Goal: Use online tool/utility: Utilize a website feature to perform a specific function

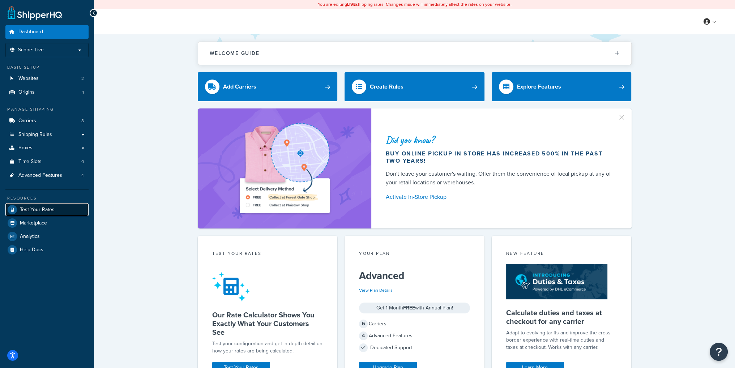
click at [39, 211] on span "Test Your Rates" at bounding box center [37, 210] width 35 height 6
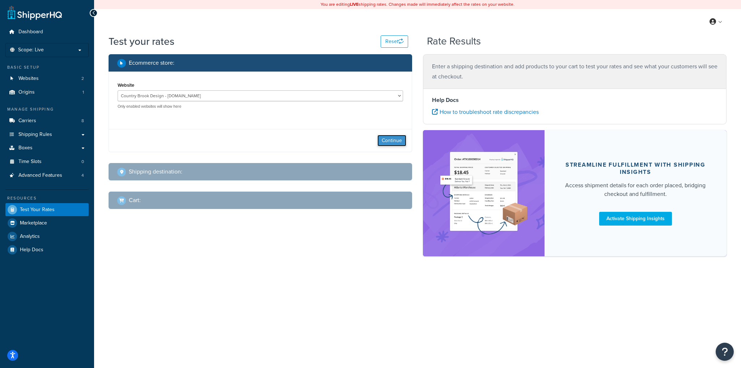
click at [395, 142] on button "Continue" at bounding box center [391, 141] width 29 height 12
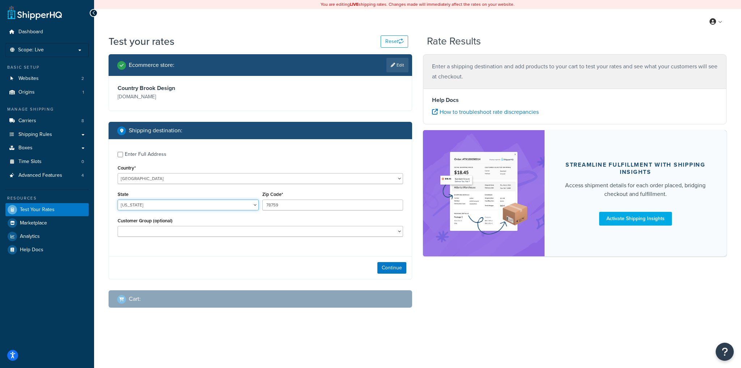
click at [222, 208] on select "[US_STATE] [US_STATE] [US_STATE] [US_STATE] [US_STATE] Armed Forces Americas Ar…" at bounding box center [188, 205] width 141 height 11
select select "CT"
click at [118, 200] on select "[US_STATE] [US_STATE] [US_STATE] [US_STATE] [US_STATE] Armed Forces Americas Ar…" at bounding box center [188, 205] width 141 height 11
drag, startPoint x: 328, startPoint y: 205, endPoint x: 240, endPoint y: 222, distance: 89.3
click at [234, 208] on div "State [US_STATE] [US_STATE] [US_STATE] [US_STATE] [US_STATE] Armed Forces Ameri…" at bounding box center [260, 203] width 289 height 26
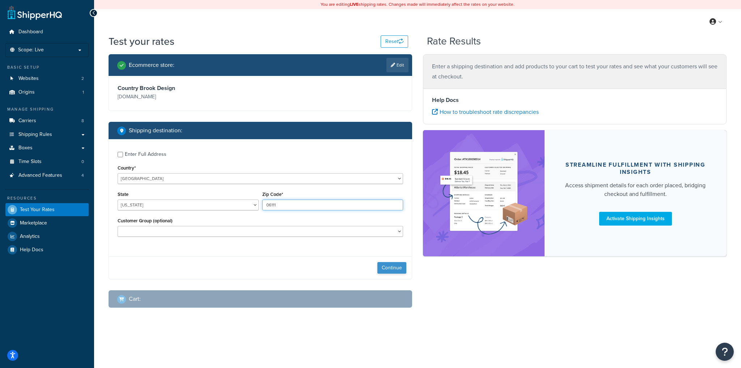
type input "06111"
click at [396, 269] on button "Continue" at bounding box center [391, 268] width 29 height 12
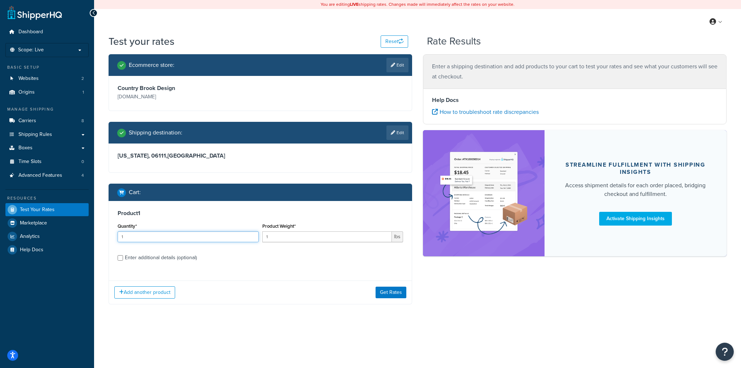
drag, startPoint x: 144, startPoint y: 238, endPoint x: 98, endPoint y: 233, distance: 45.5
click at [98, 233] on div "Test your rates Reset Rate Results Ecommerce store : Edit Country Brook Design …" at bounding box center [417, 183] width 647 height 299
type input "5"
type input "30"
click at [389, 293] on button "Get Rates" at bounding box center [391, 293] width 31 height 12
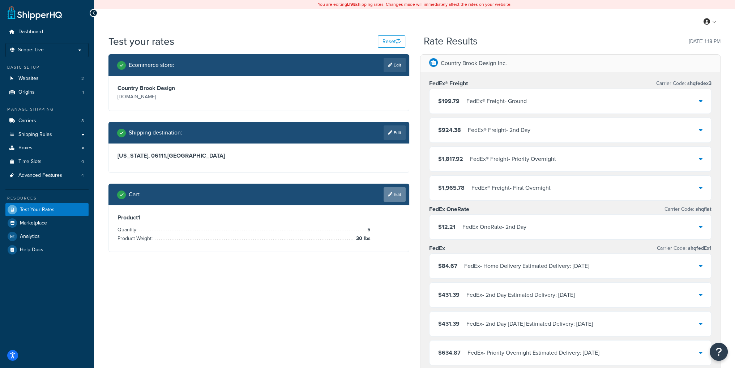
click at [394, 192] on link "Edit" at bounding box center [395, 194] width 22 height 14
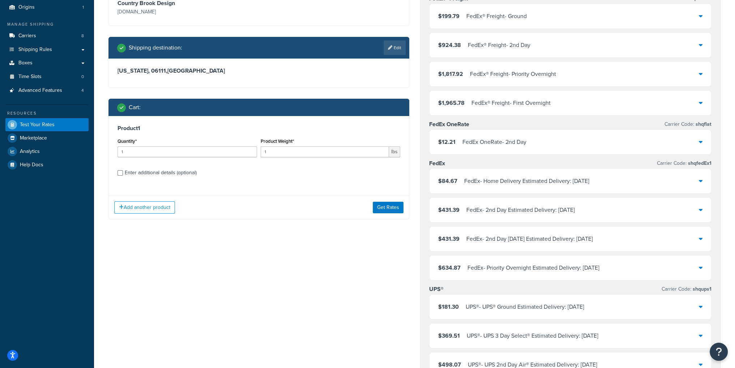
scroll to position [72, 0]
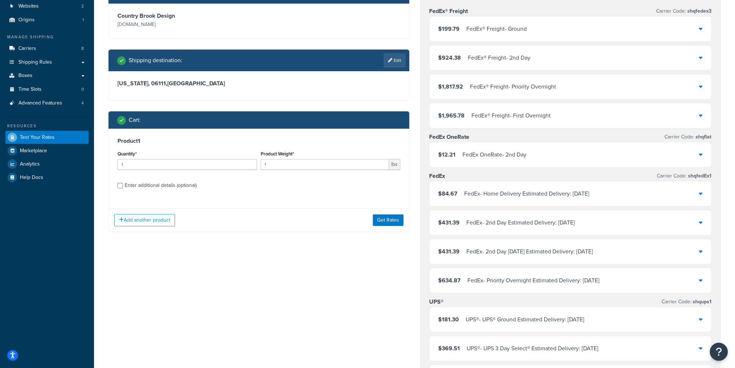
click at [143, 186] on div "Enter additional details (optional)" at bounding box center [161, 186] width 72 height 10
click at [123, 186] on input "Enter additional details (optional)" at bounding box center [120, 185] width 5 height 5
checkbox input "true"
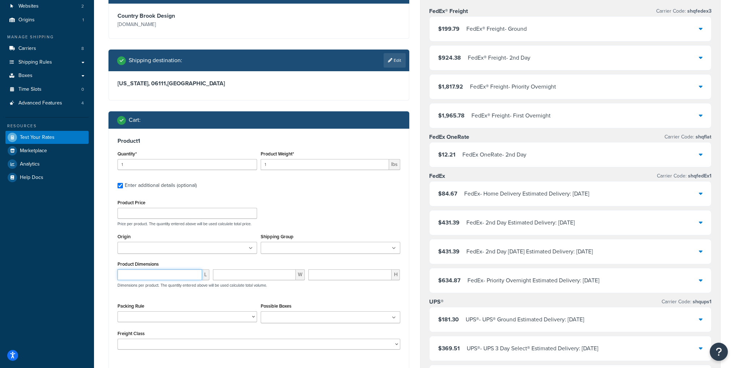
click at [152, 277] on input "number" at bounding box center [160, 275] width 85 height 11
type input "12"
type input "8"
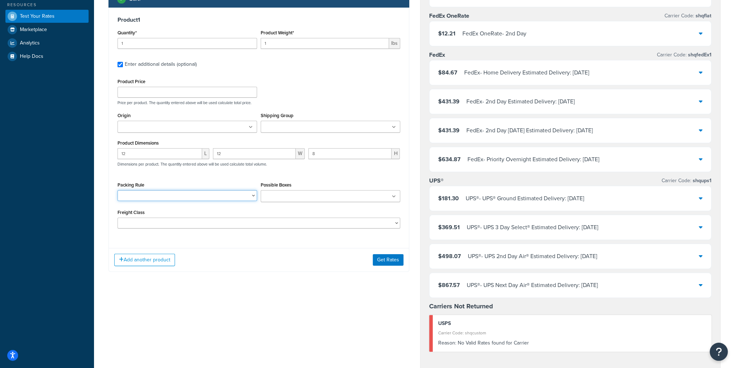
scroll to position [253, 0]
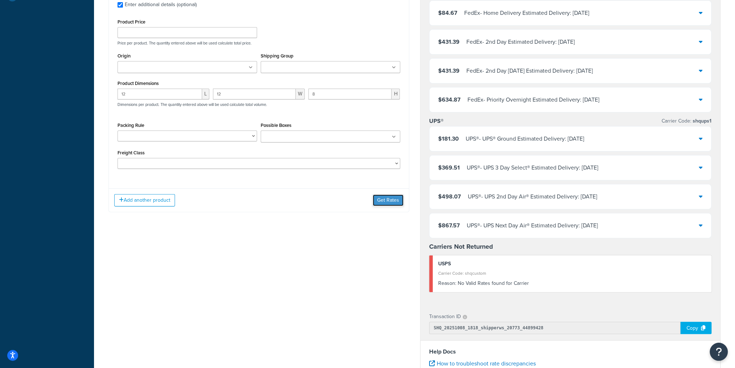
click at [382, 202] on button "Get Rates" at bounding box center [388, 201] width 31 height 12
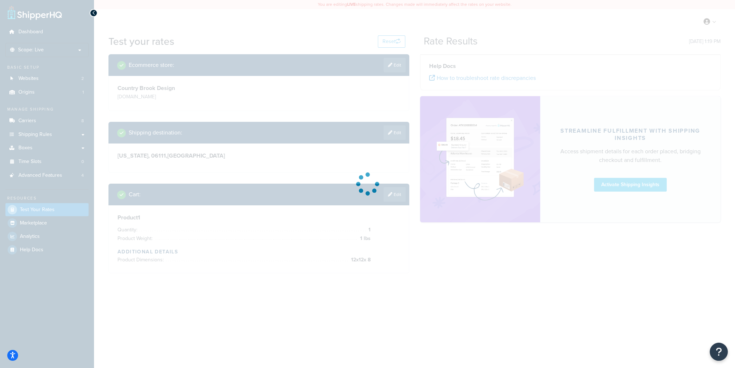
scroll to position [0, 0]
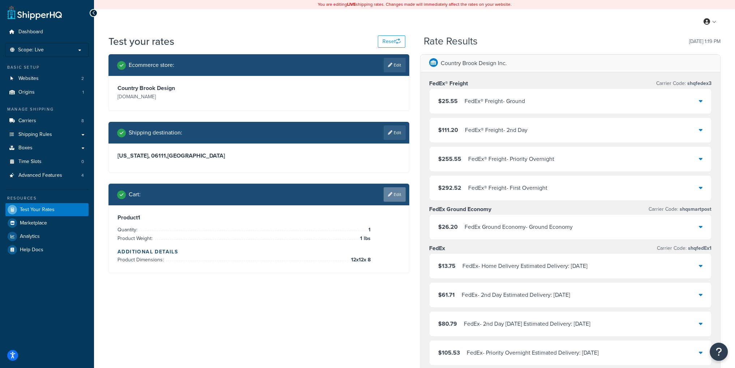
click at [391, 196] on icon at bounding box center [390, 194] width 4 height 4
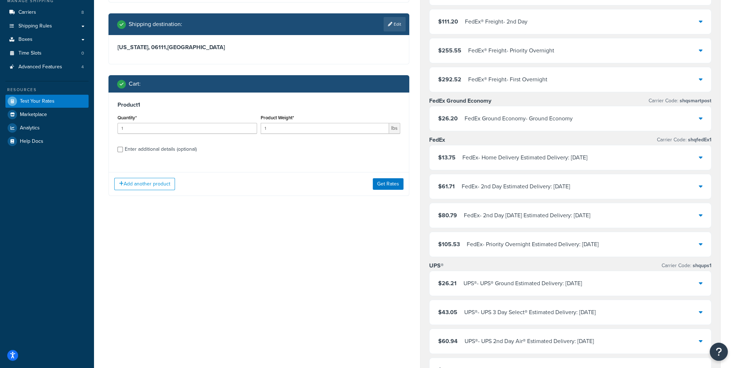
scroll to position [109, 0]
click at [149, 152] on div "Enter additional details (optional)" at bounding box center [161, 149] width 72 height 10
click at [123, 152] on input "Enter additional details (optional)" at bounding box center [120, 149] width 5 height 5
checkbox input "true"
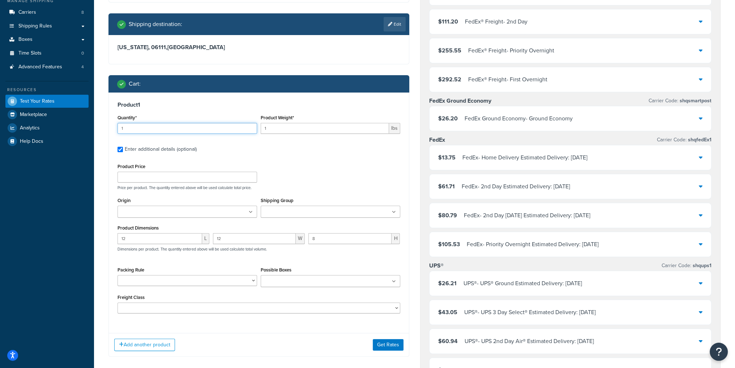
drag, startPoint x: 144, startPoint y: 132, endPoint x: 106, endPoint y: 131, distance: 38.4
click at [106, 131] on div "Ecommerce store : Edit Country Brook Design [DOMAIN_NAME] Shipping destination …" at bounding box center [259, 157] width 312 height 422
type input "5"
type input "30"
click at [382, 346] on button "Get Rates" at bounding box center [388, 345] width 31 height 12
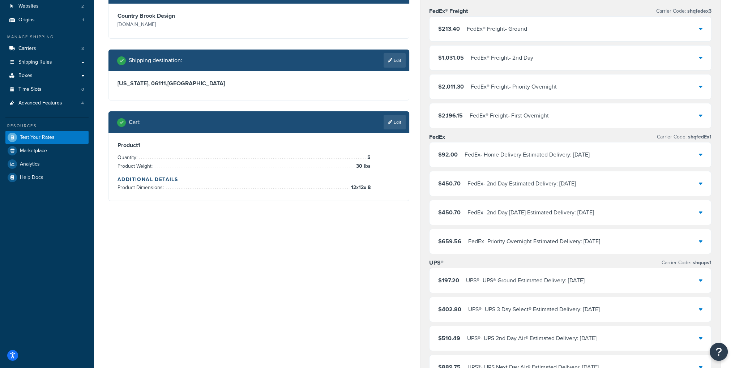
scroll to position [0, 0]
